Goal: Information Seeking & Learning: Understand process/instructions

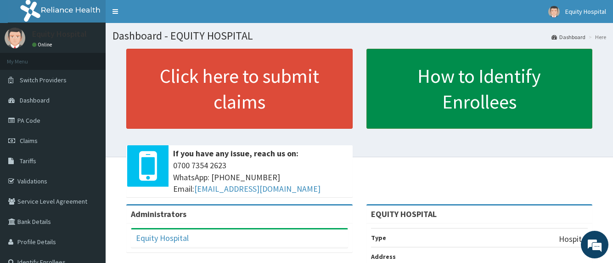
click at [405, 97] on link "How to Identify Enrollees" at bounding box center [479, 89] width 226 height 80
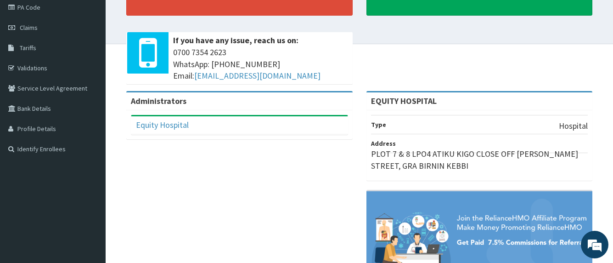
scroll to position [92, 0]
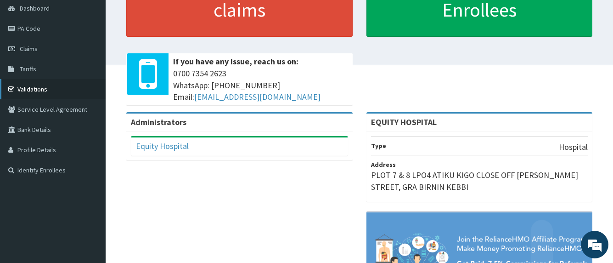
click at [27, 89] on link "Validations" at bounding box center [53, 89] width 106 height 20
